Goal: Book appointment/travel/reservation

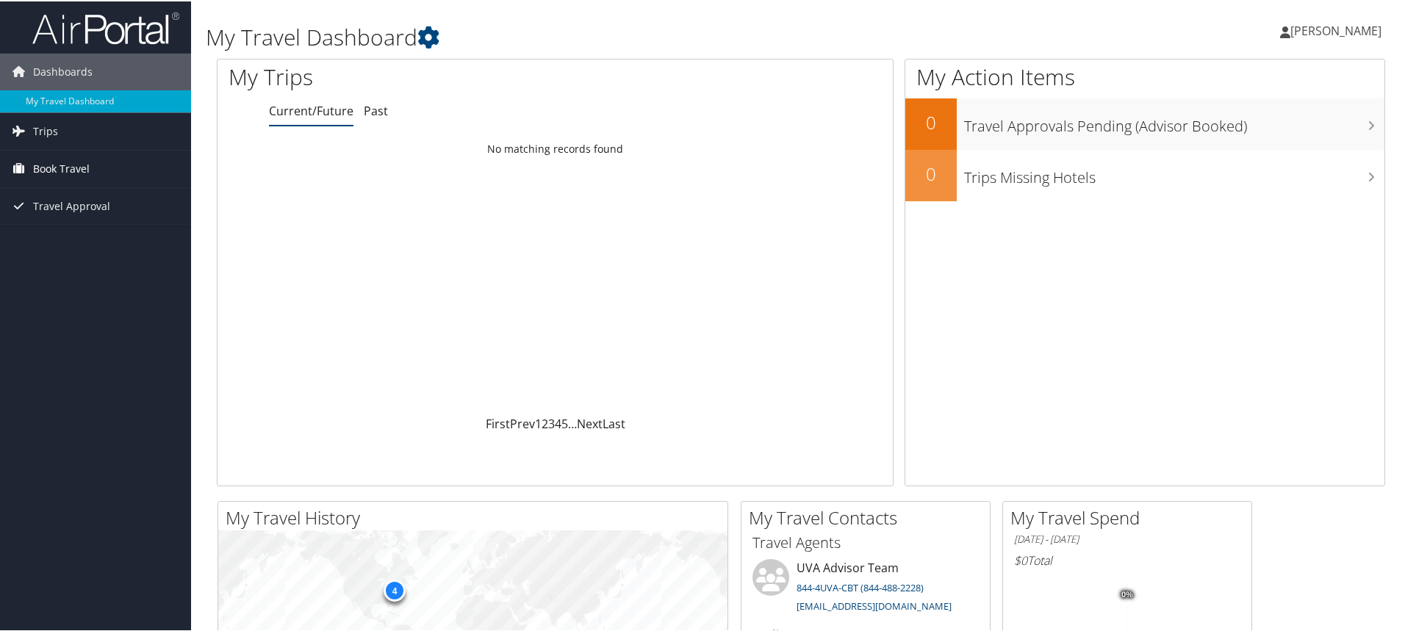
click at [77, 163] on span "Book Travel" at bounding box center [61, 167] width 57 height 37
click at [122, 241] on link "Book/Manage Online Trips" at bounding box center [95, 241] width 191 height 22
